Goal: Check status: Check status

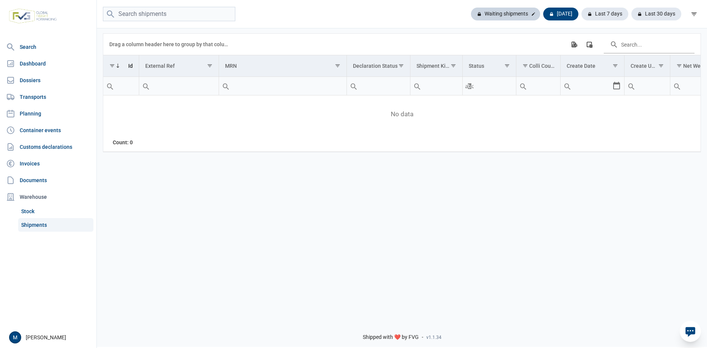
click at [543, 17] on div "Waiting shipments" at bounding box center [560, 14] width 35 height 13
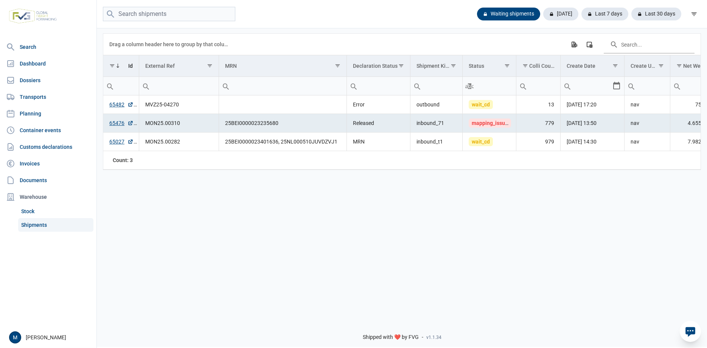
click at [284, 236] on div "Data grid with 3 rows and 18 columns Drag a column header here to group by that…" at bounding box center [402, 170] width 610 height 287
click at [116, 121] on link "65476" at bounding box center [121, 123] width 24 height 8
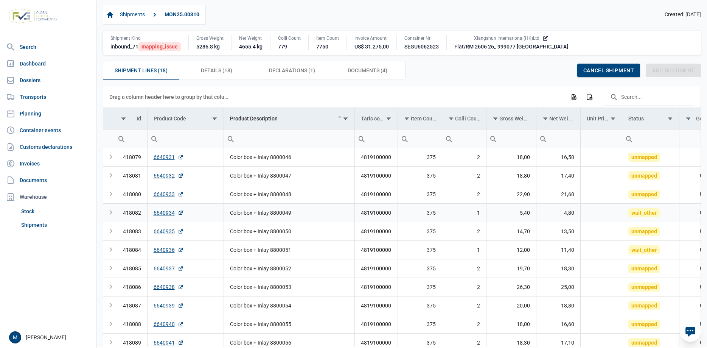
click at [110, 214] on div "Expand" at bounding box center [110, 212] width 9 height 9
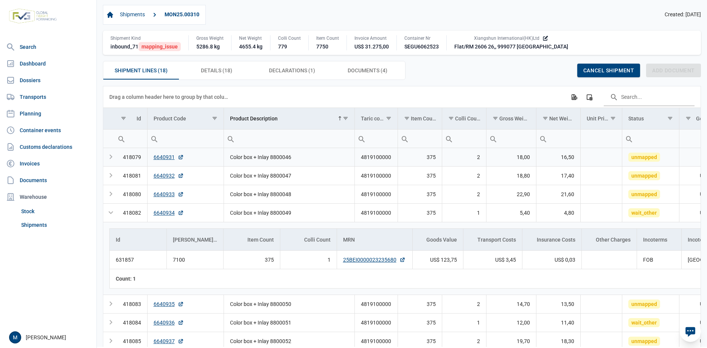
click at [112, 158] on div "Expand" at bounding box center [110, 156] width 9 height 9
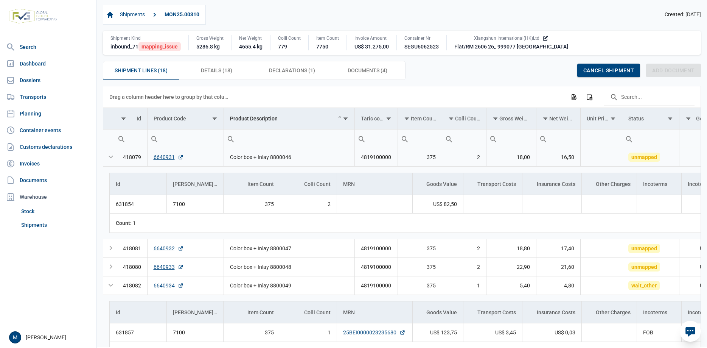
click at [112, 158] on div "Collapse" at bounding box center [110, 156] width 9 height 9
